Goal: Task Accomplishment & Management: Manage account settings

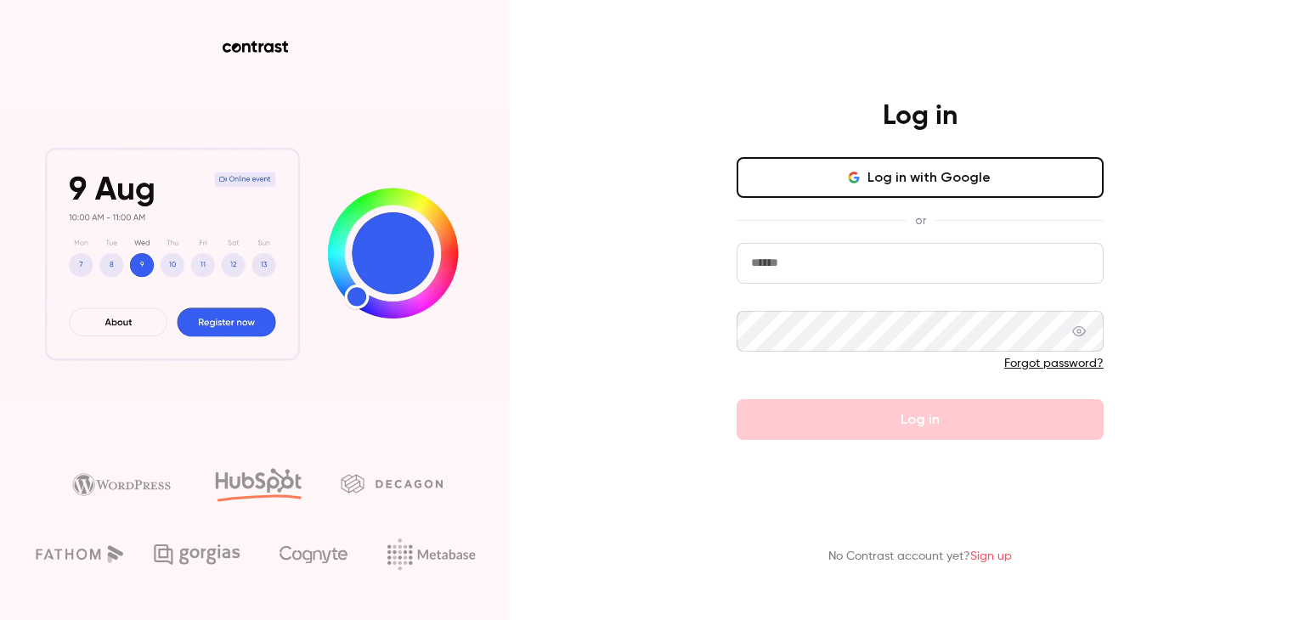
click at [936, 167] on button "Log in with Google" at bounding box center [919, 177] width 367 height 41
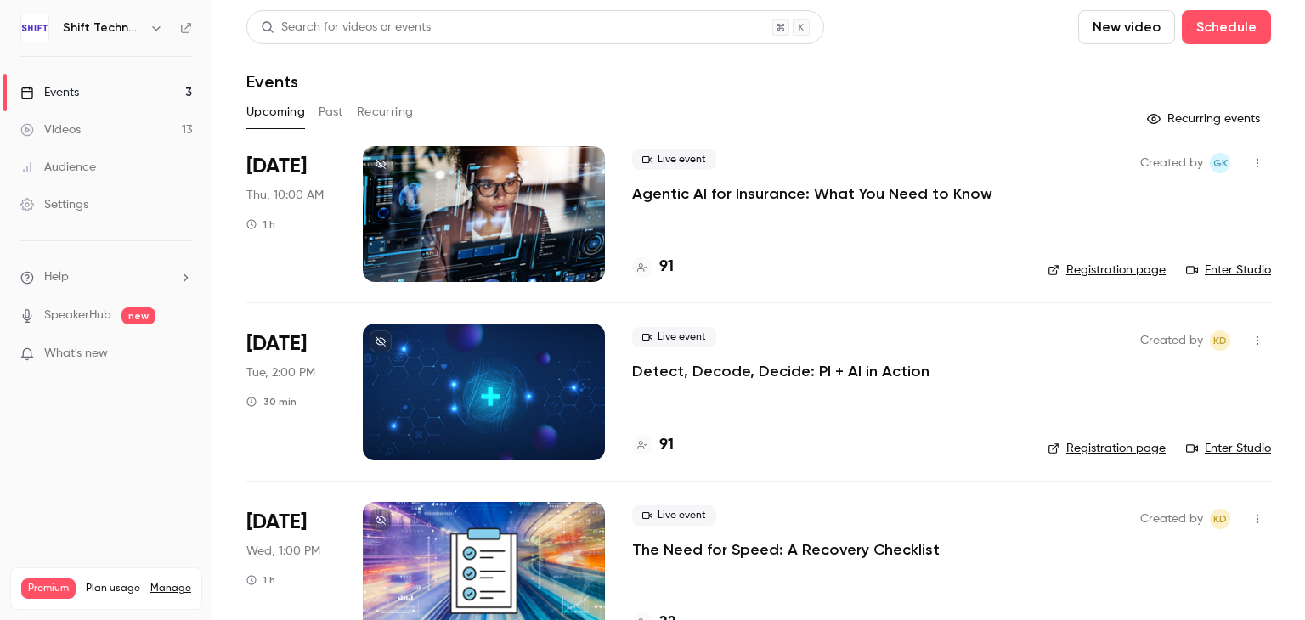
click at [765, 191] on p "Agentic AI for Insurance: What You Need to Know" at bounding box center [812, 193] width 360 height 20
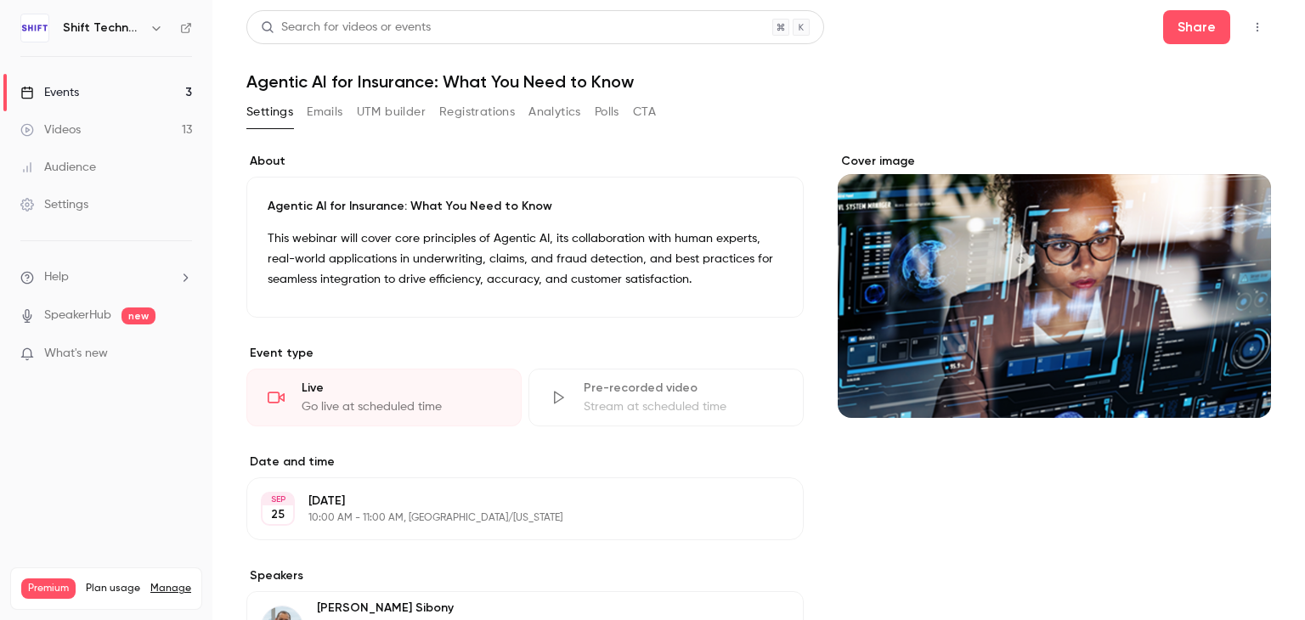
click at [336, 110] on button "Emails" at bounding box center [325, 112] width 36 height 27
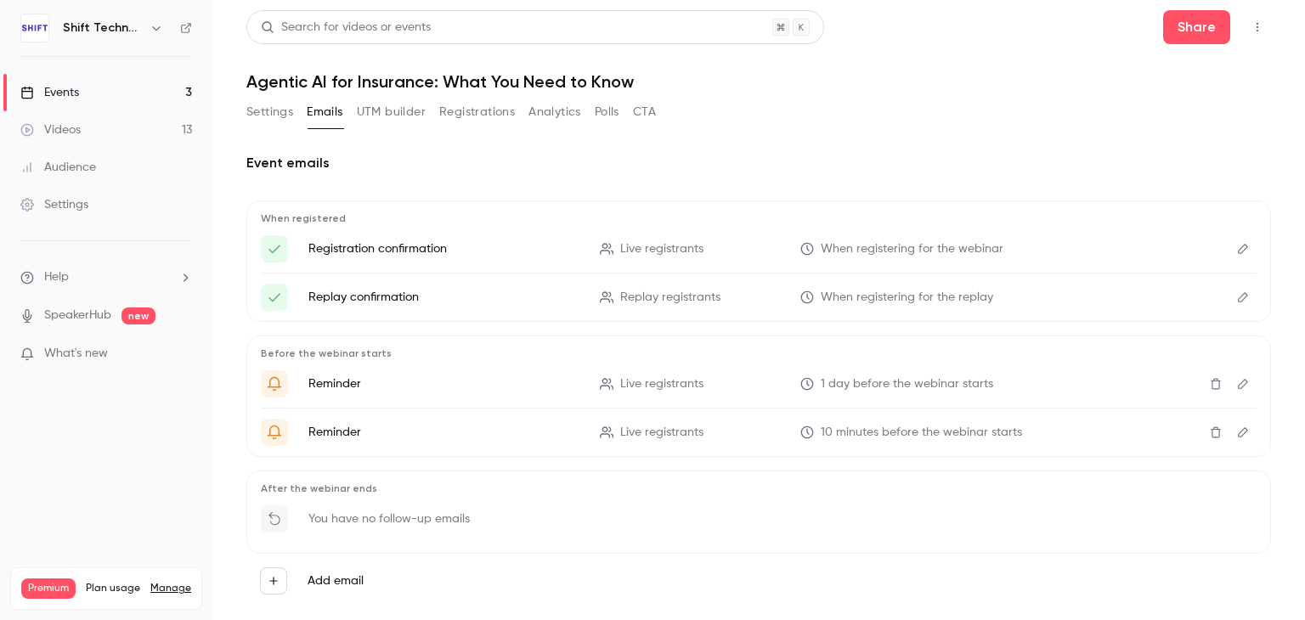
click at [265, 116] on button "Settings" at bounding box center [269, 112] width 47 height 27
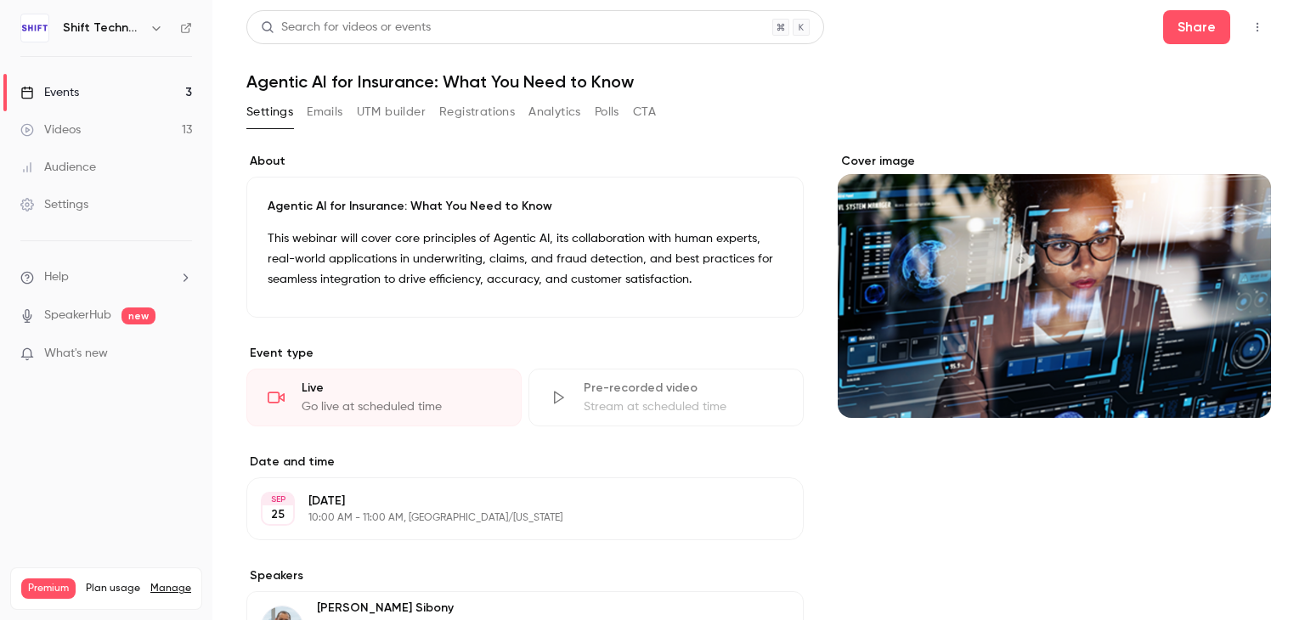
click at [454, 114] on button "Registrations" at bounding box center [477, 112] width 76 height 27
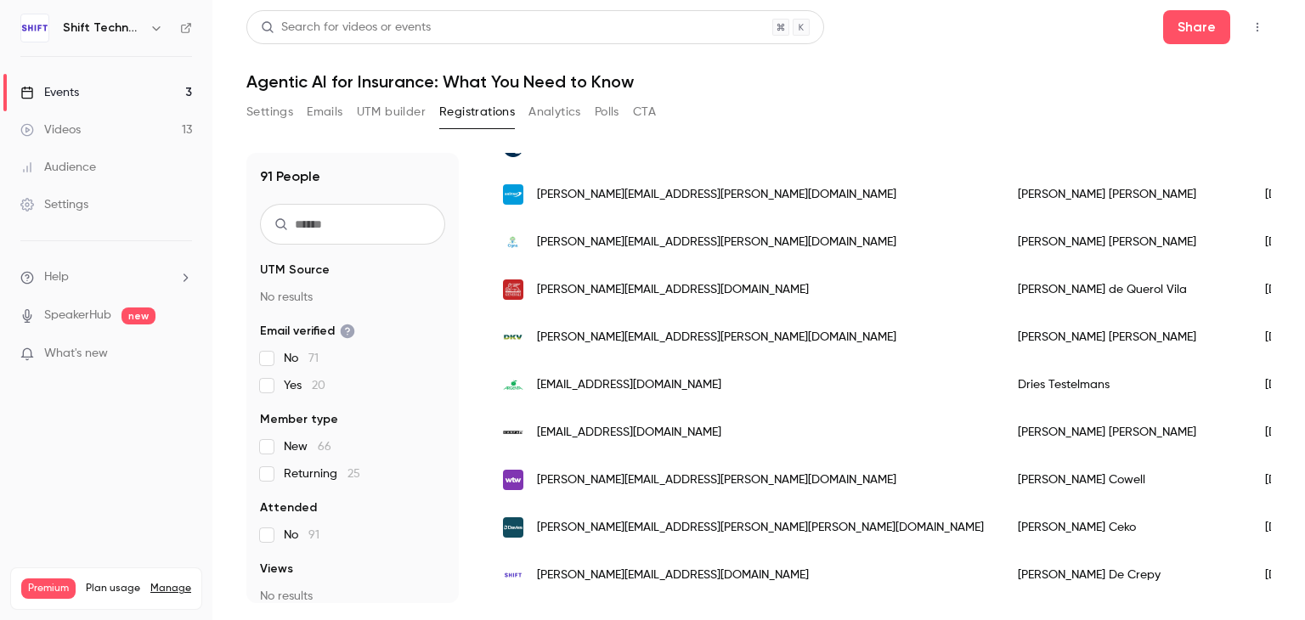
scroll to position [559, 0]
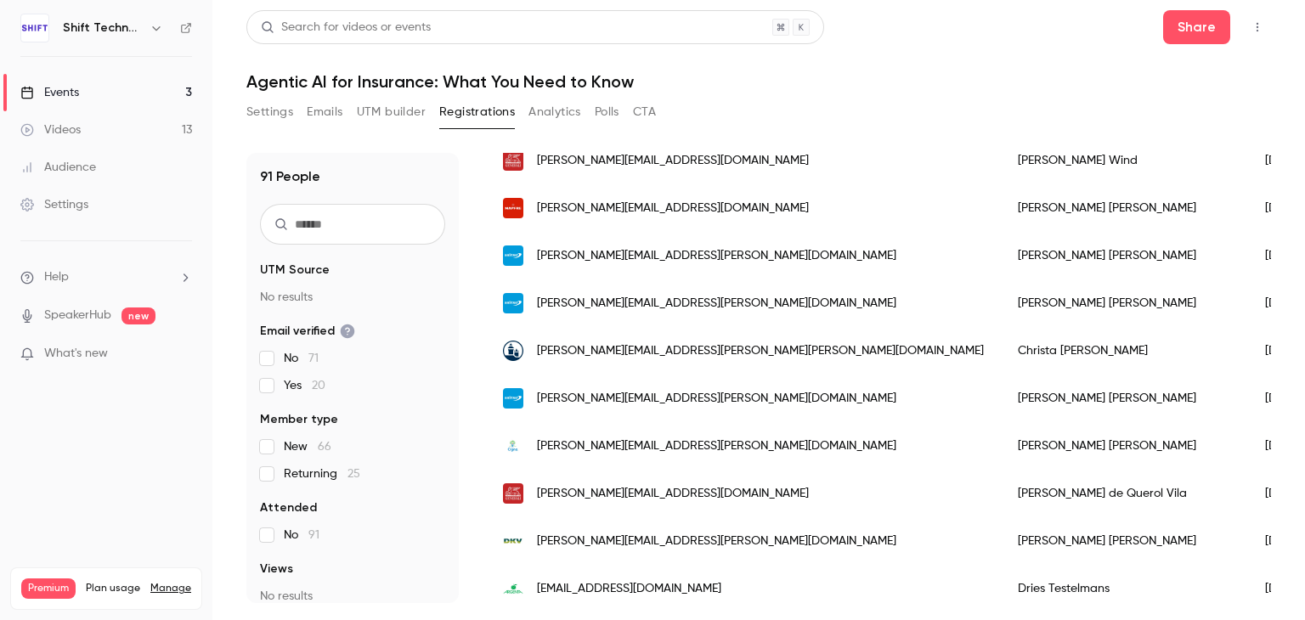
click at [261, 121] on button "Settings" at bounding box center [269, 112] width 47 height 27
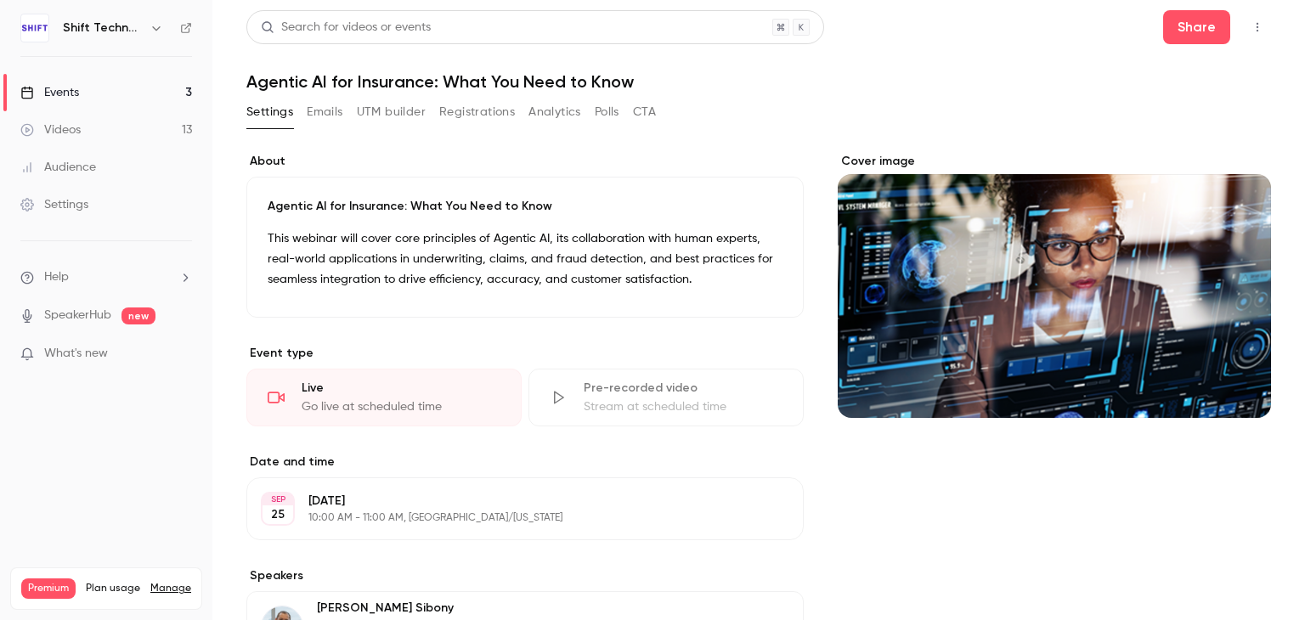
click at [465, 116] on button "Registrations" at bounding box center [477, 112] width 76 height 27
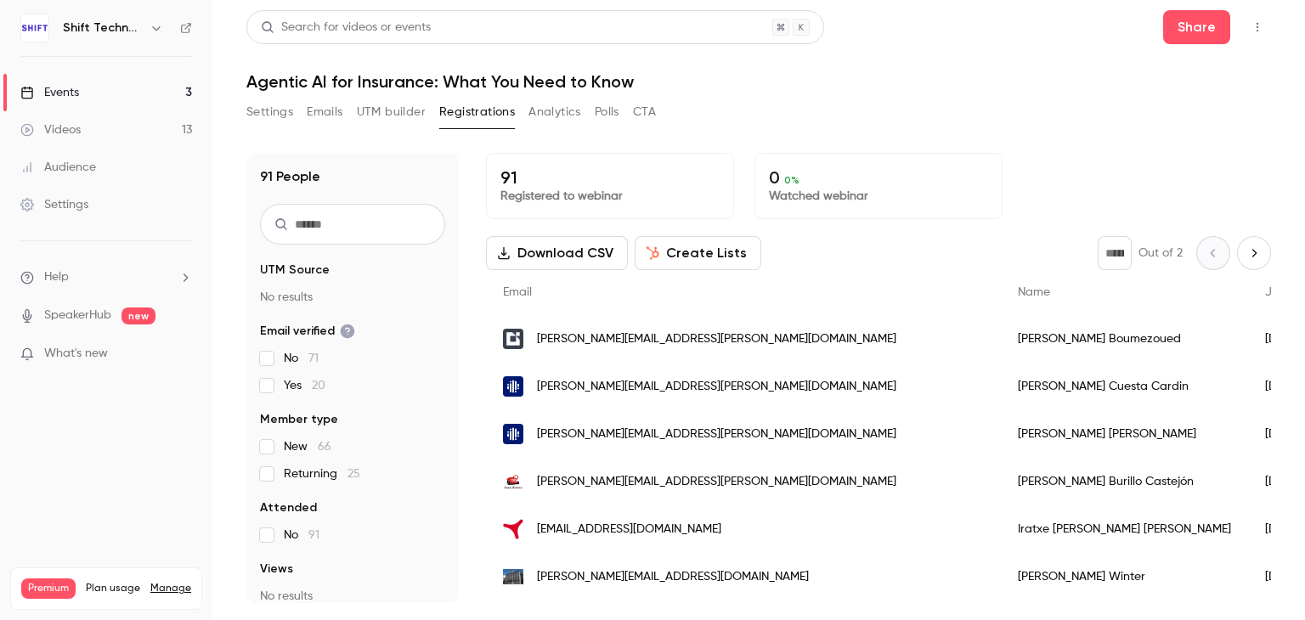
click at [319, 222] on input "text" at bounding box center [352, 224] width 185 height 41
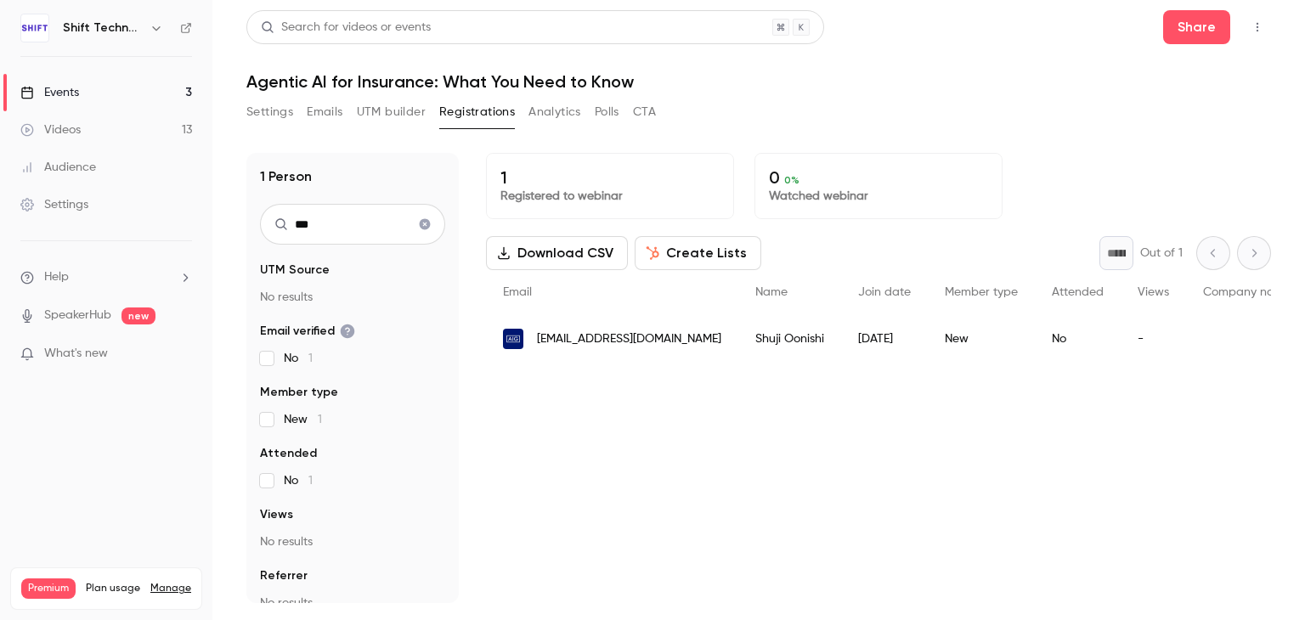
type input "***"
